Goal: Download file/media

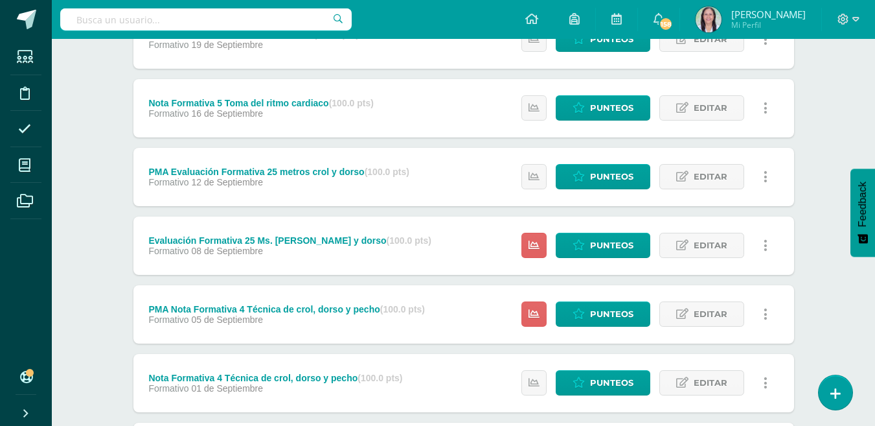
scroll to position [583, 0]
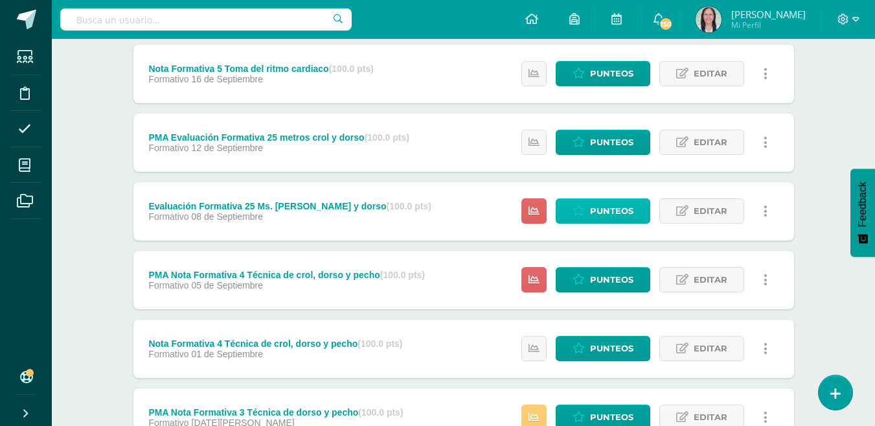
click at [614, 209] on span "Punteos" at bounding box center [611, 211] width 43 height 24
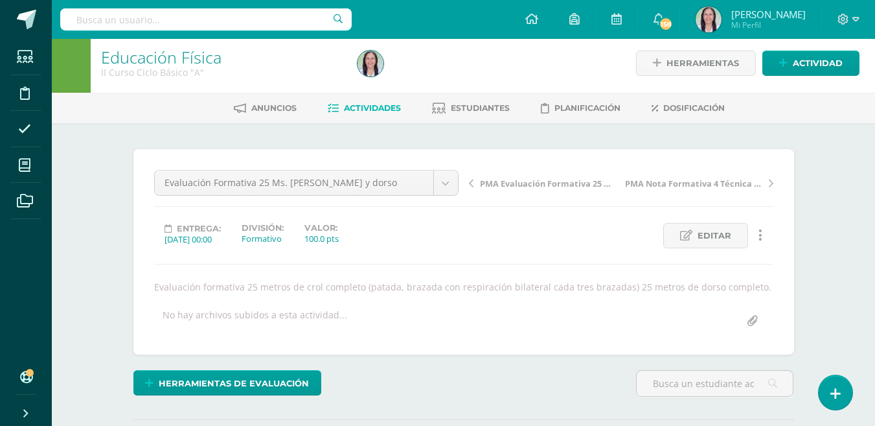
scroll to position [2, 0]
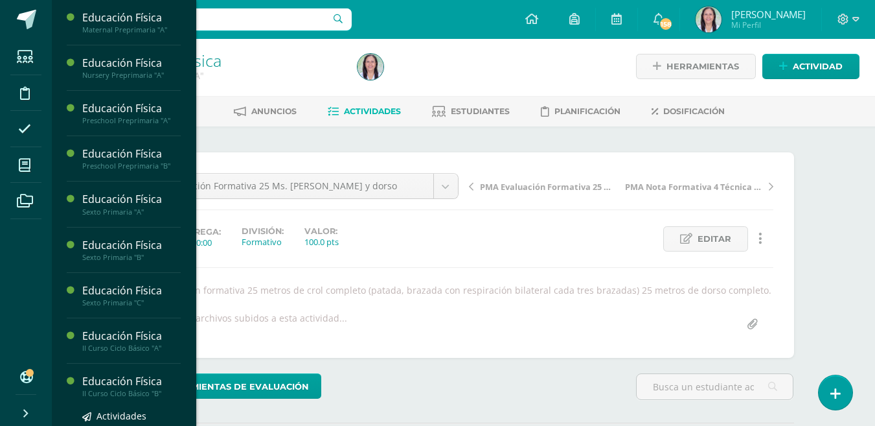
click at [114, 392] on div "II Curso Ciclo Básico "B"" at bounding box center [131, 393] width 98 height 9
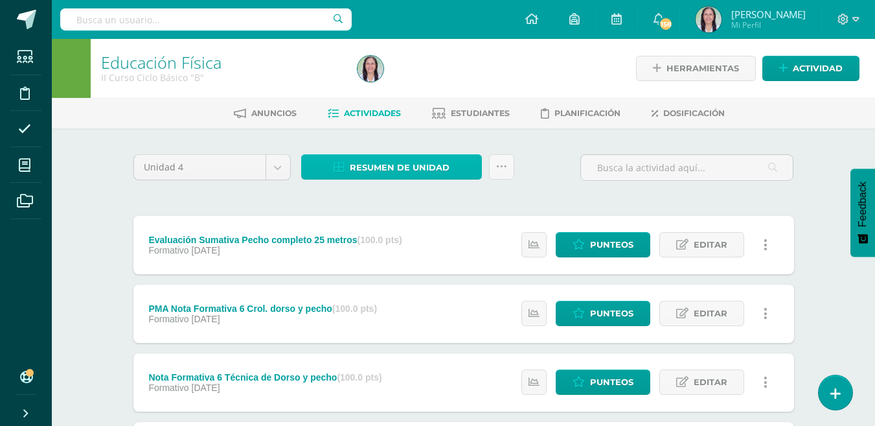
click at [424, 165] on span "Resumen de unidad" at bounding box center [400, 168] width 100 height 24
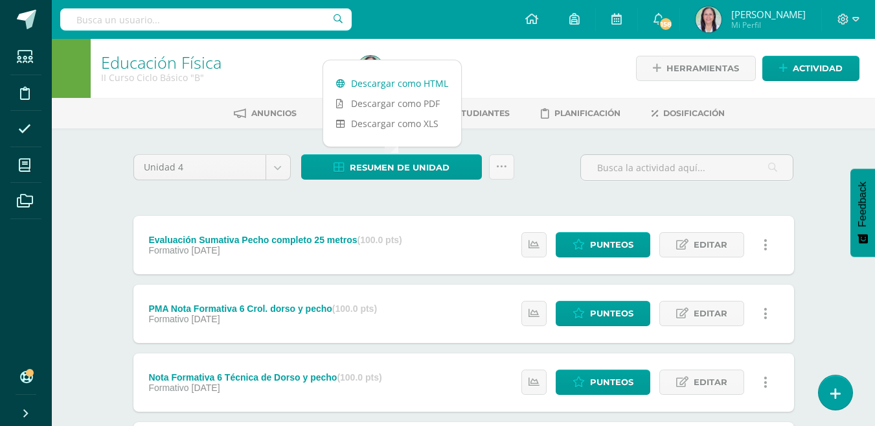
click at [432, 84] on link "Descargar como HTML" at bounding box center [392, 83] width 138 height 20
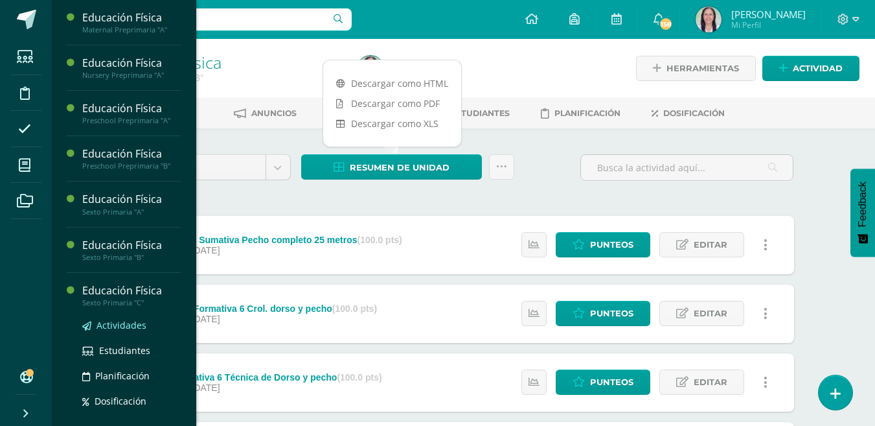
click at [113, 325] on span "Actividades" at bounding box center [122, 325] width 50 height 12
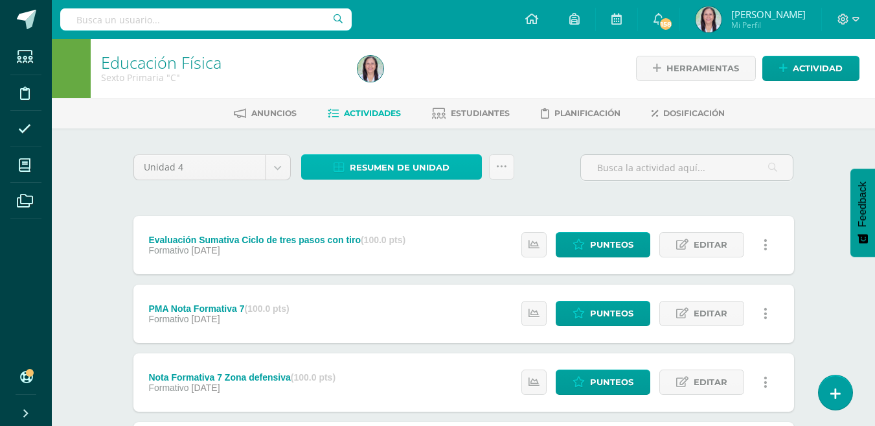
click at [411, 167] on span "Resumen de unidad" at bounding box center [400, 168] width 100 height 24
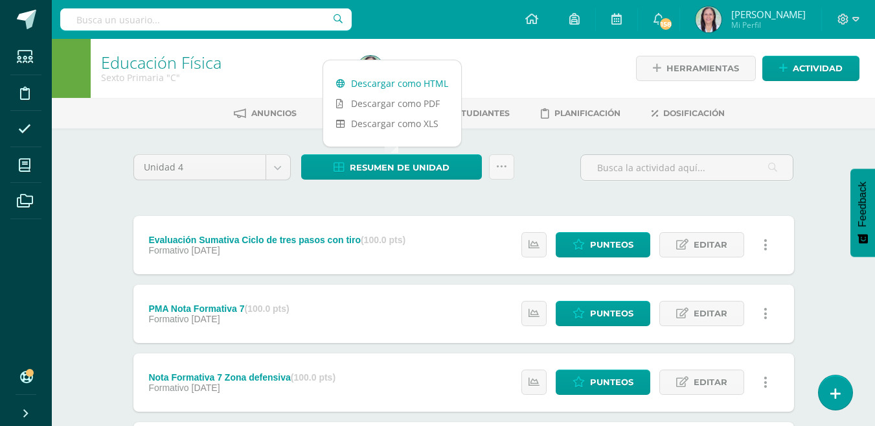
click at [410, 84] on link "Descargar como HTML" at bounding box center [392, 83] width 138 height 20
